Goal: Find contact information: Find contact information

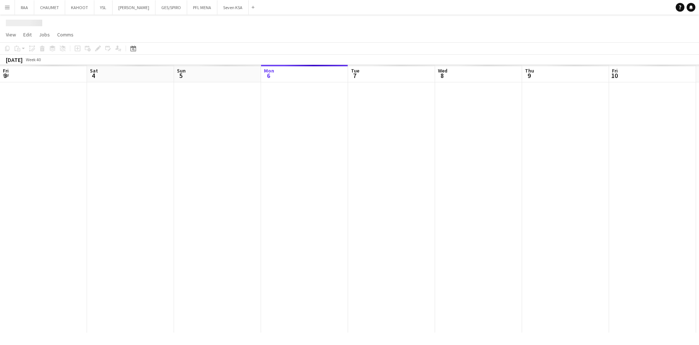
scroll to position [0, 174]
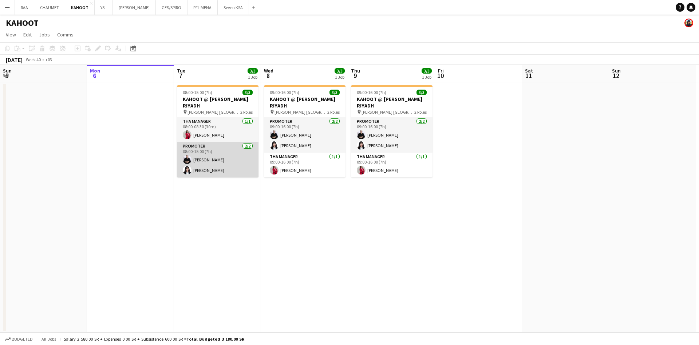
click at [227, 157] on app-card-role "Promoter [DATE] 08:00-15:00 (7h) [PERSON_NAME] [PERSON_NAME]" at bounding box center [218, 159] width 82 height 35
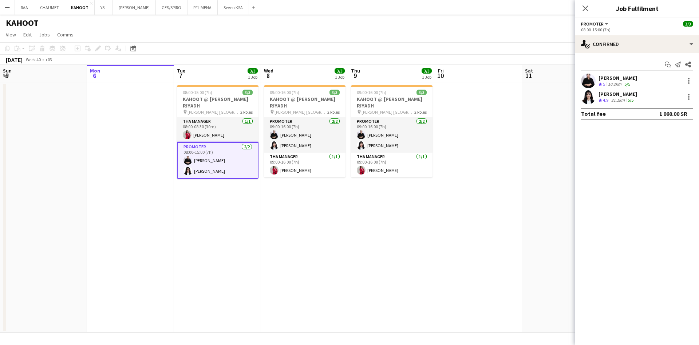
click at [637, 76] on div "[PERSON_NAME]" at bounding box center [617, 78] width 39 height 7
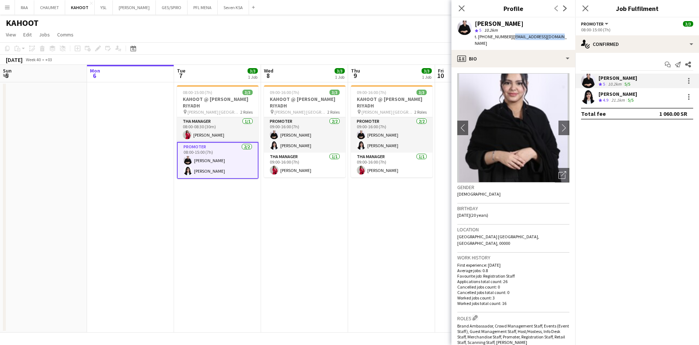
drag, startPoint x: 557, startPoint y: 36, endPoint x: 509, endPoint y: 36, distance: 47.7
click at [509, 36] on div "[PERSON_NAME] star 5 10.2km t. [PHONE_NUMBER] | [EMAIL_ADDRESS][DOMAIN_NAME]" at bounding box center [513, 33] width 124 height 32
copy span "[EMAIL_ADDRESS][DOMAIN_NAME]"
click at [621, 96] on div "[PERSON_NAME]" at bounding box center [617, 94] width 39 height 7
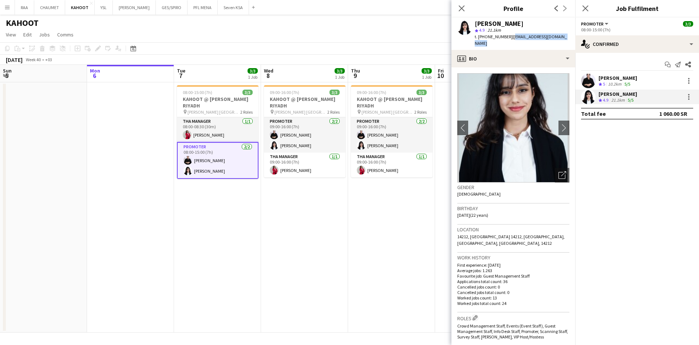
drag, startPoint x: 557, startPoint y: 45, endPoint x: 510, endPoint y: 38, distance: 47.4
click at [510, 38] on div "t. [PHONE_NUMBER] | [EMAIL_ADDRESS][DOMAIN_NAME]" at bounding box center [521, 39] width 95 height 13
copy span "[EMAIL_ADDRESS][DOMAIN_NAME]"
